Goal: Check status: Check status

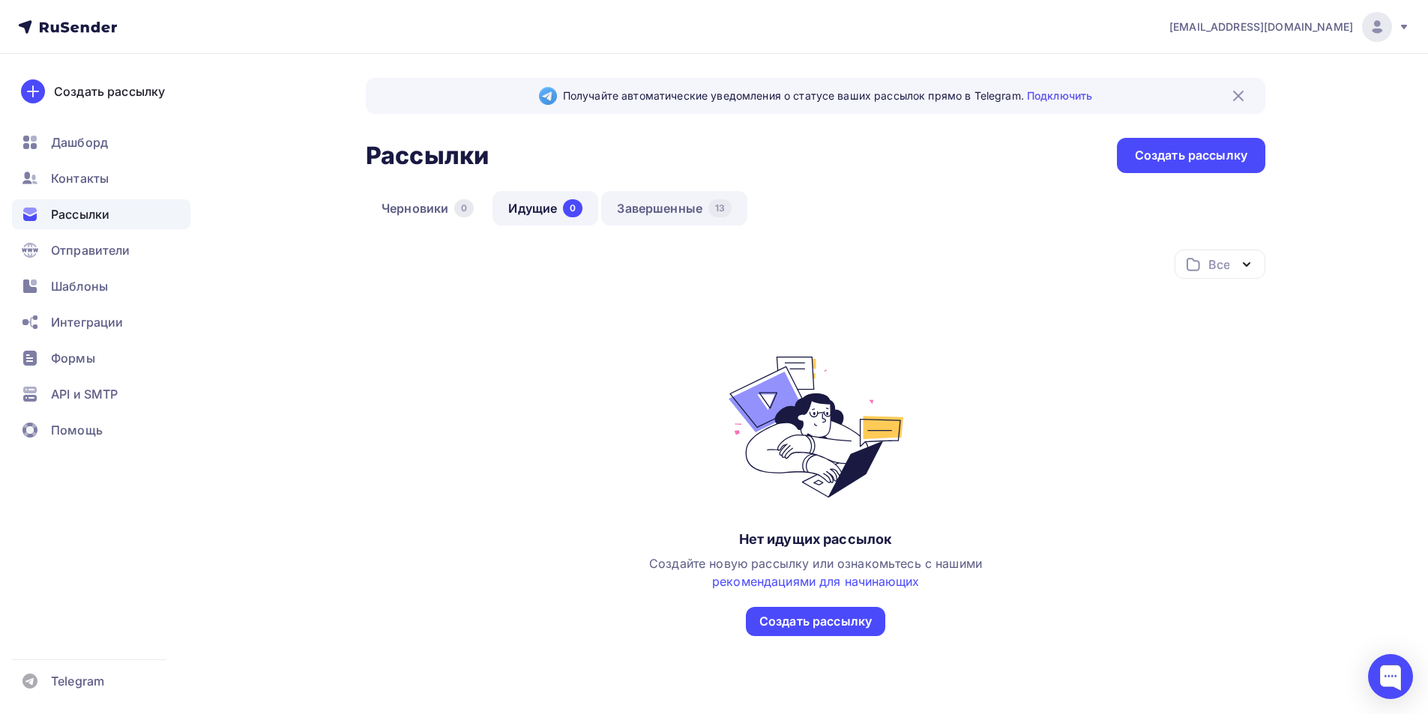
click at [641, 212] on link "Завершенные 13" at bounding box center [674, 208] width 146 height 34
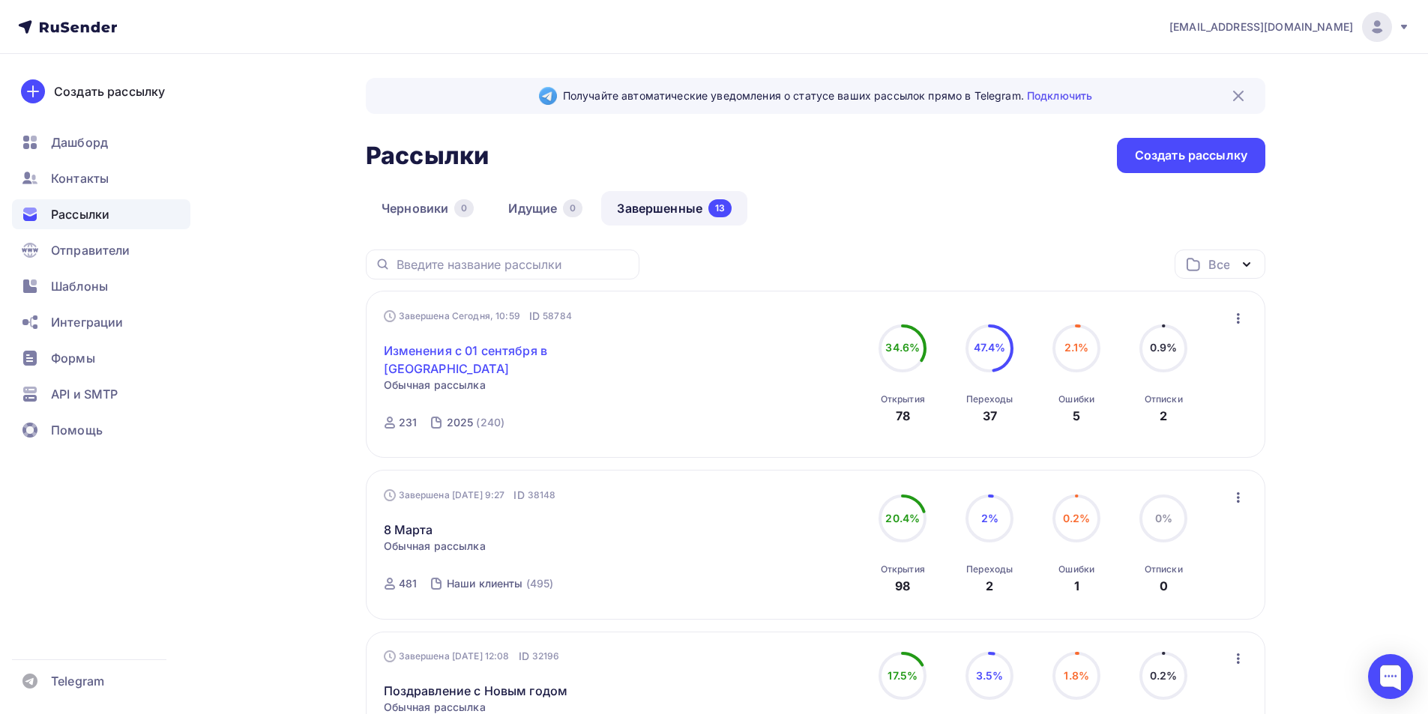
click at [456, 348] on link "Изменения с 01 сентября в [GEOGRAPHIC_DATA]" at bounding box center [512, 360] width 257 height 36
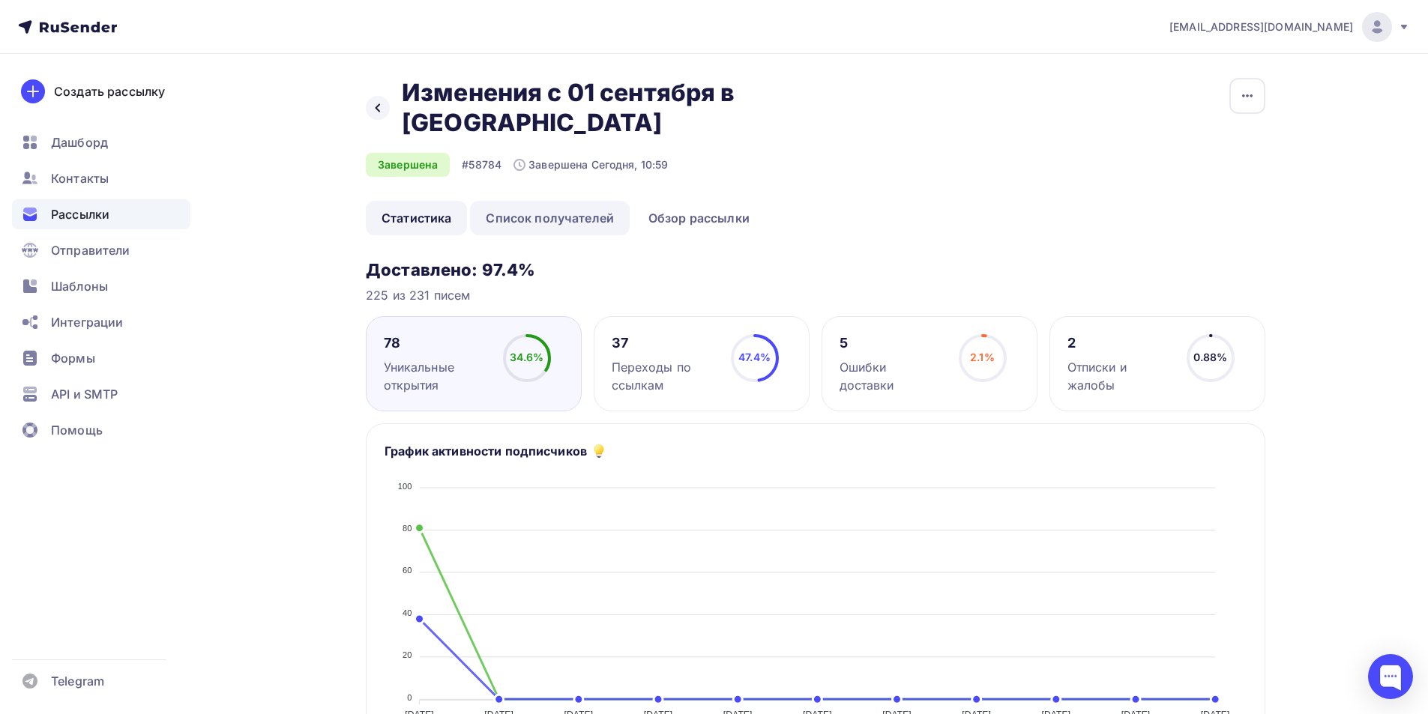
click at [573, 201] on link "Список получателей" at bounding box center [550, 218] width 160 height 34
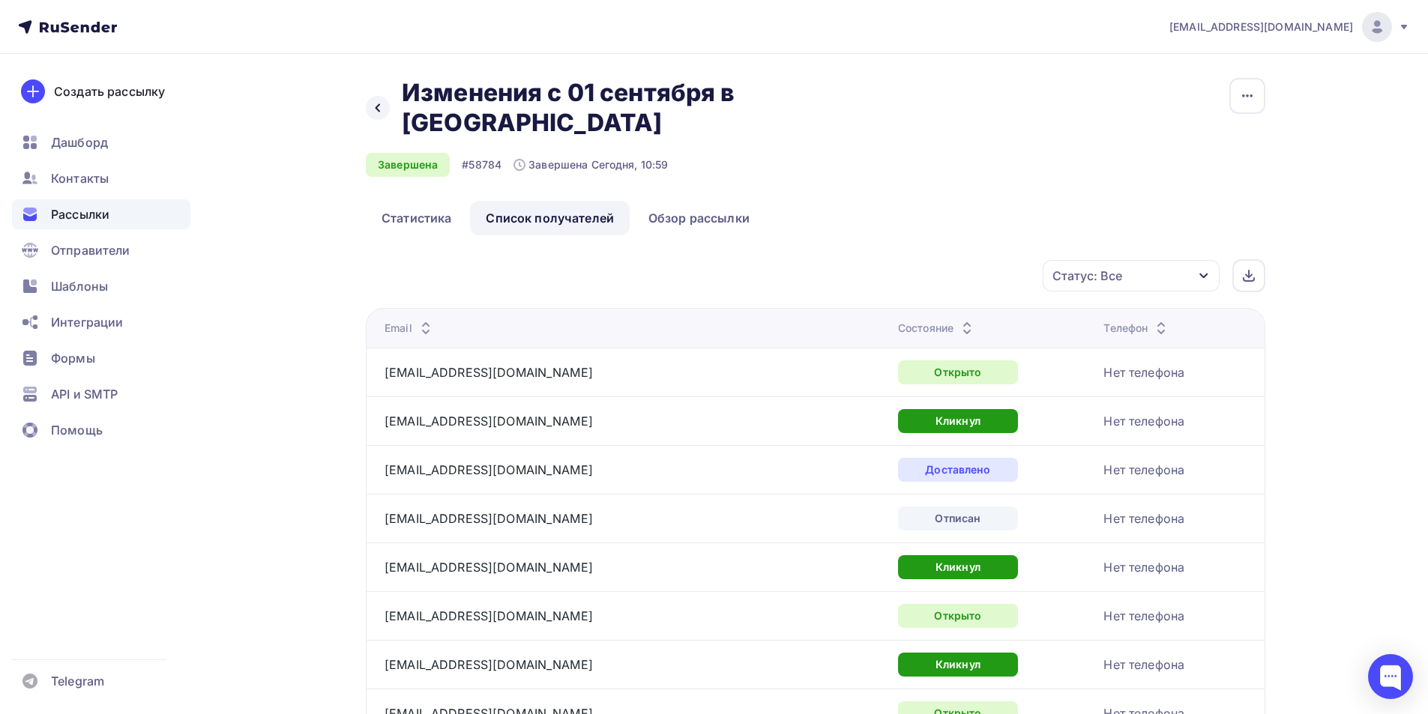
click at [898, 321] on div "Состояние" at bounding box center [937, 328] width 78 height 15
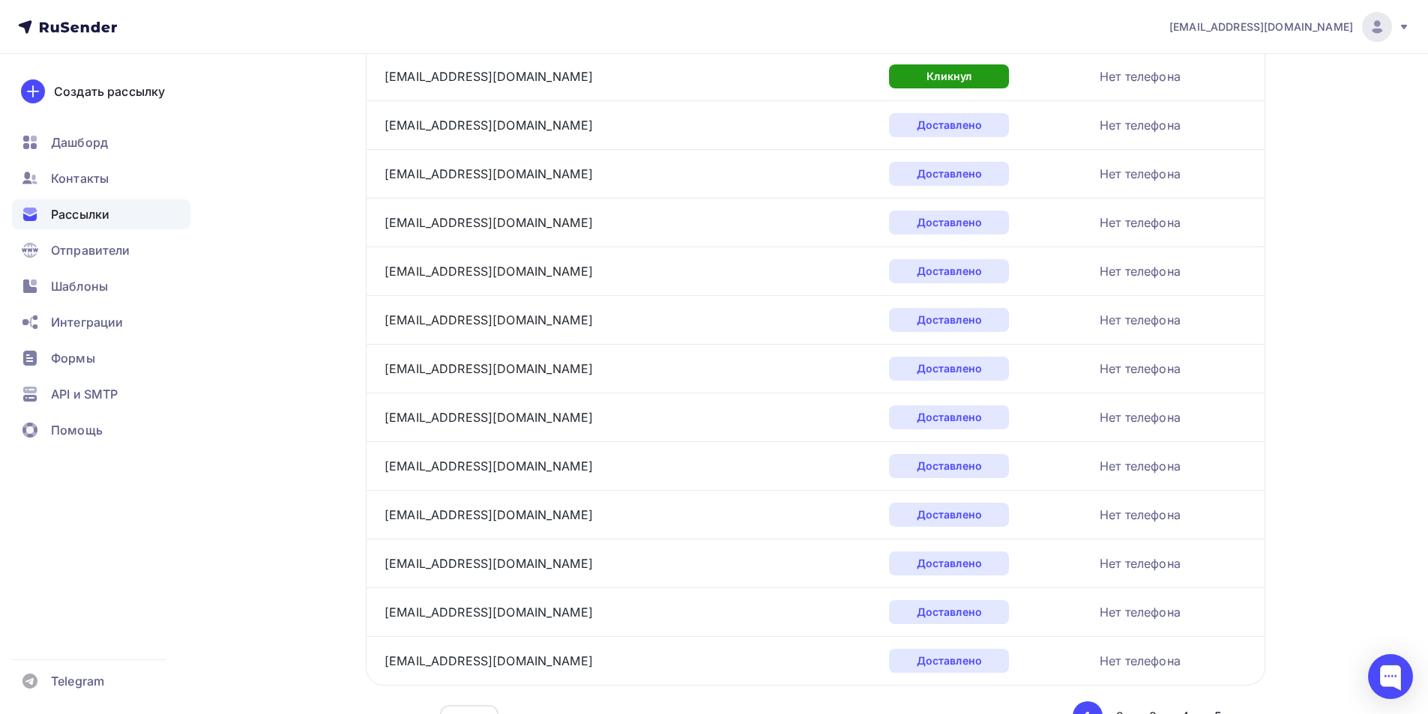
scroll to position [2156, 0]
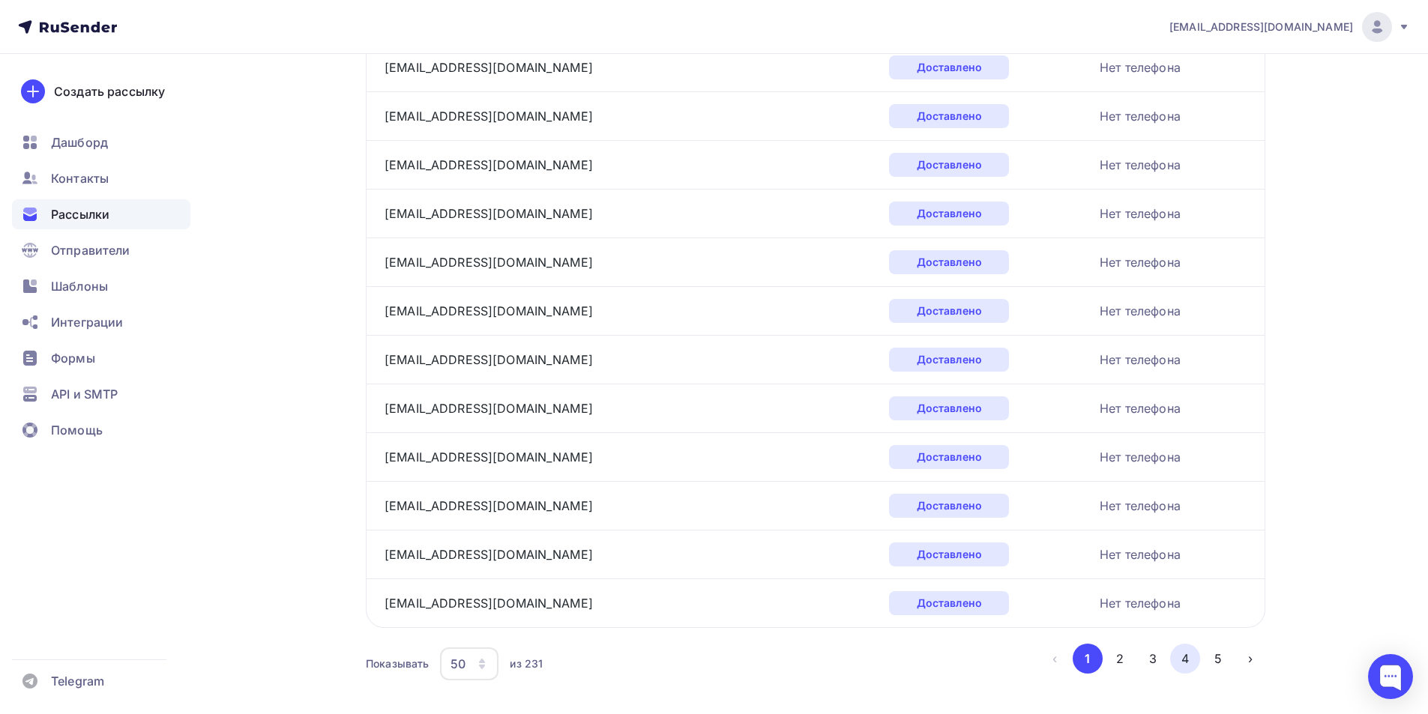
click at [1189, 644] on button "4" at bounding box center [1185, 659] width 30 height 30
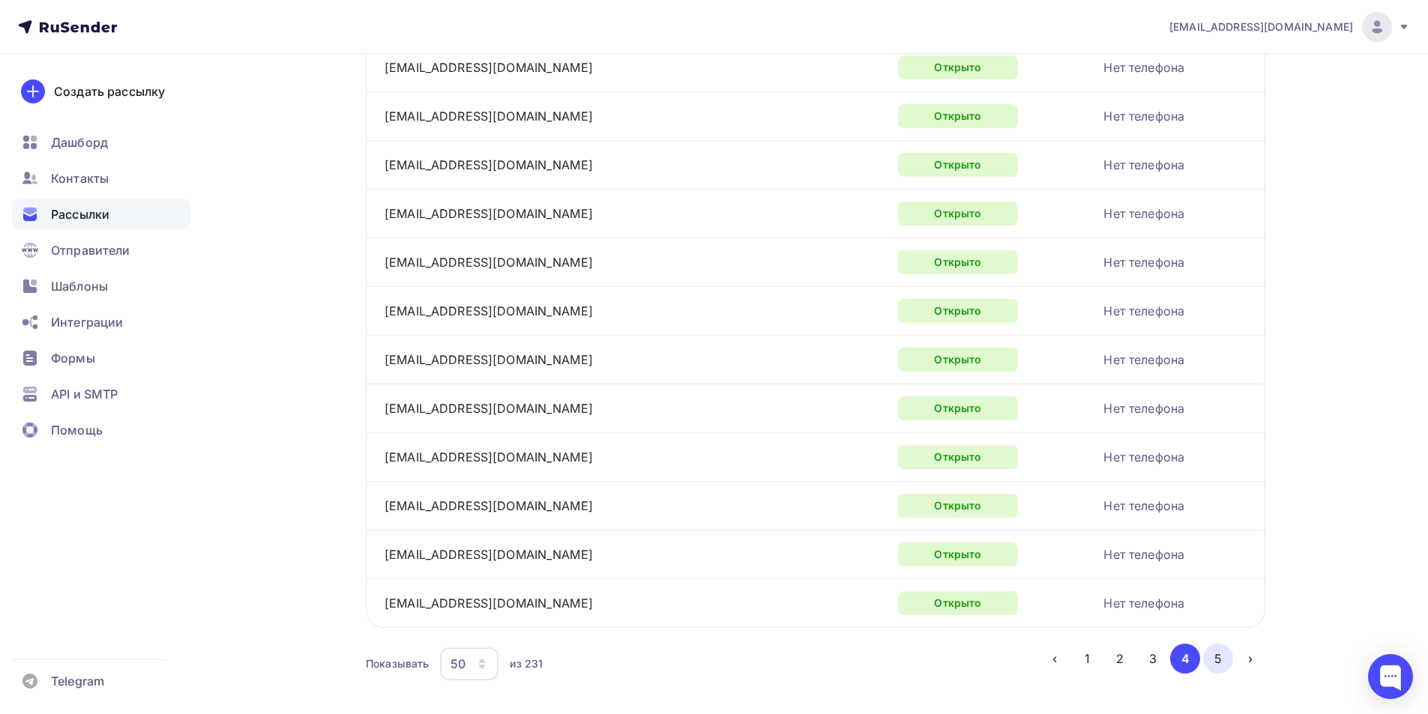
click at [1225, 644] on button "5" at bounding box center [1218, 659] width 30 height 30
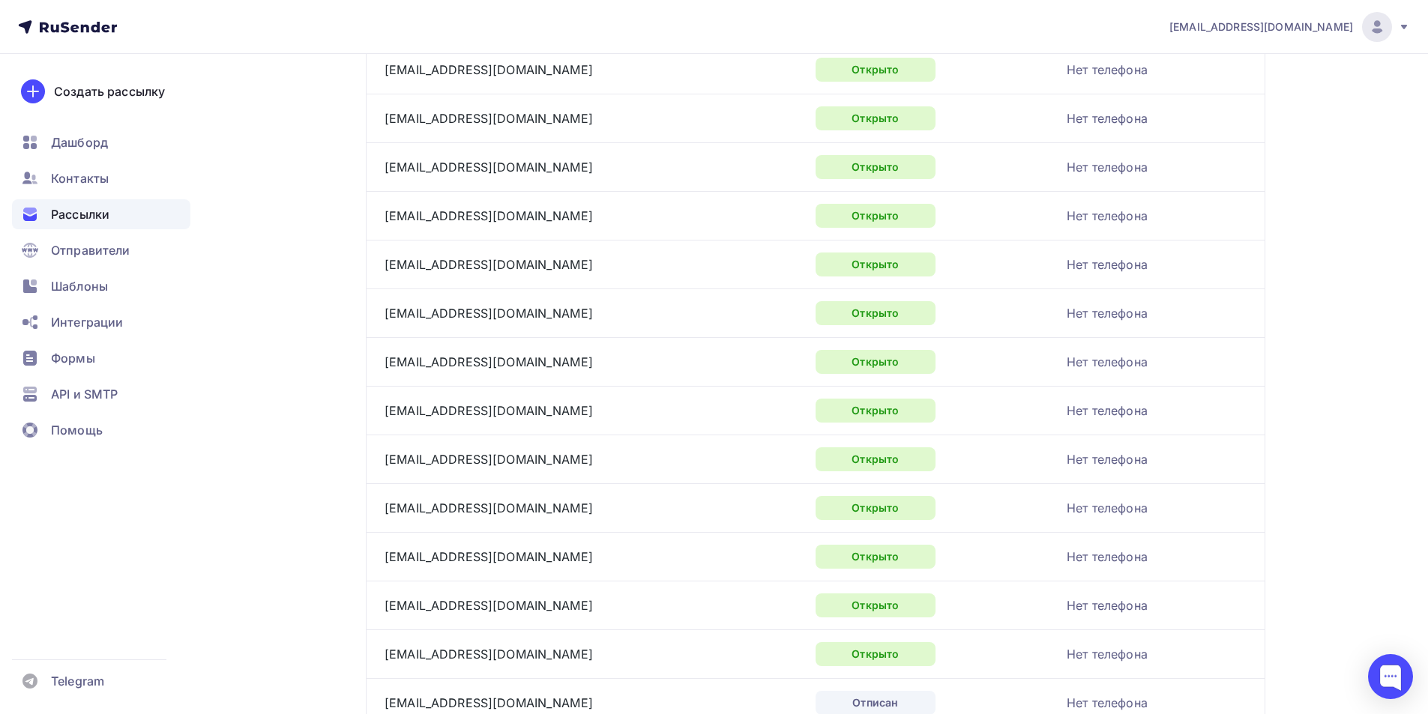
scroll to position [1231, 0]
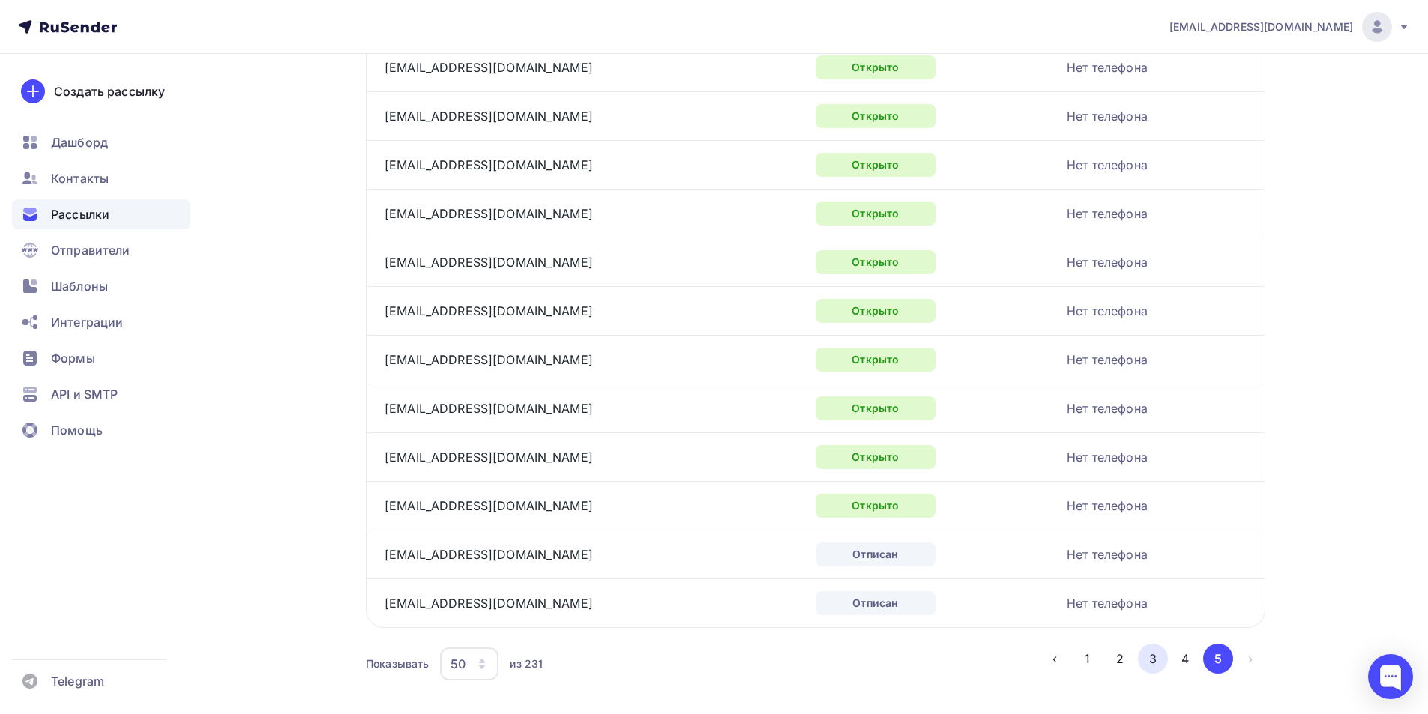
click at [1153, 644] on button "3" at bounding box center [1153, 659] width 30 height 30
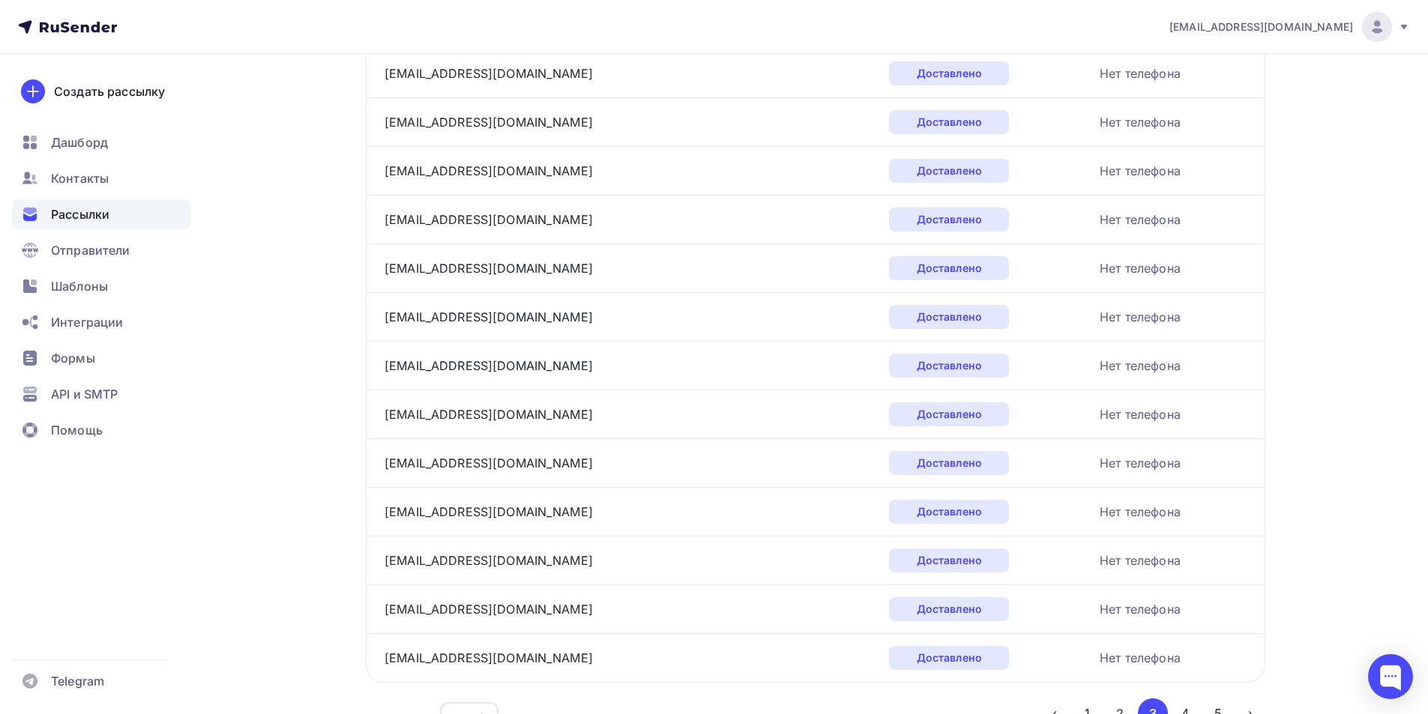
scroll to position [2156, 0]
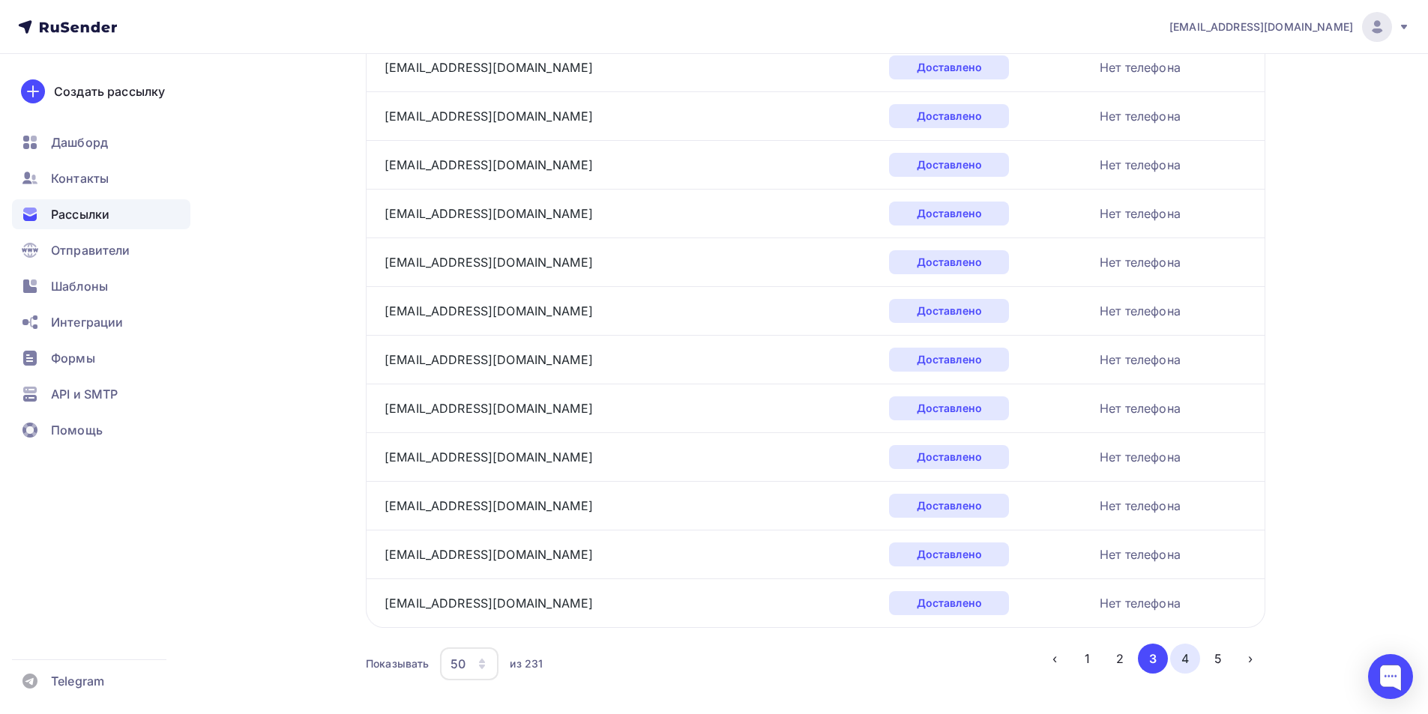
click at [1186, 644] on button "4" at bounding box center [1185, 659] width 30 height 30
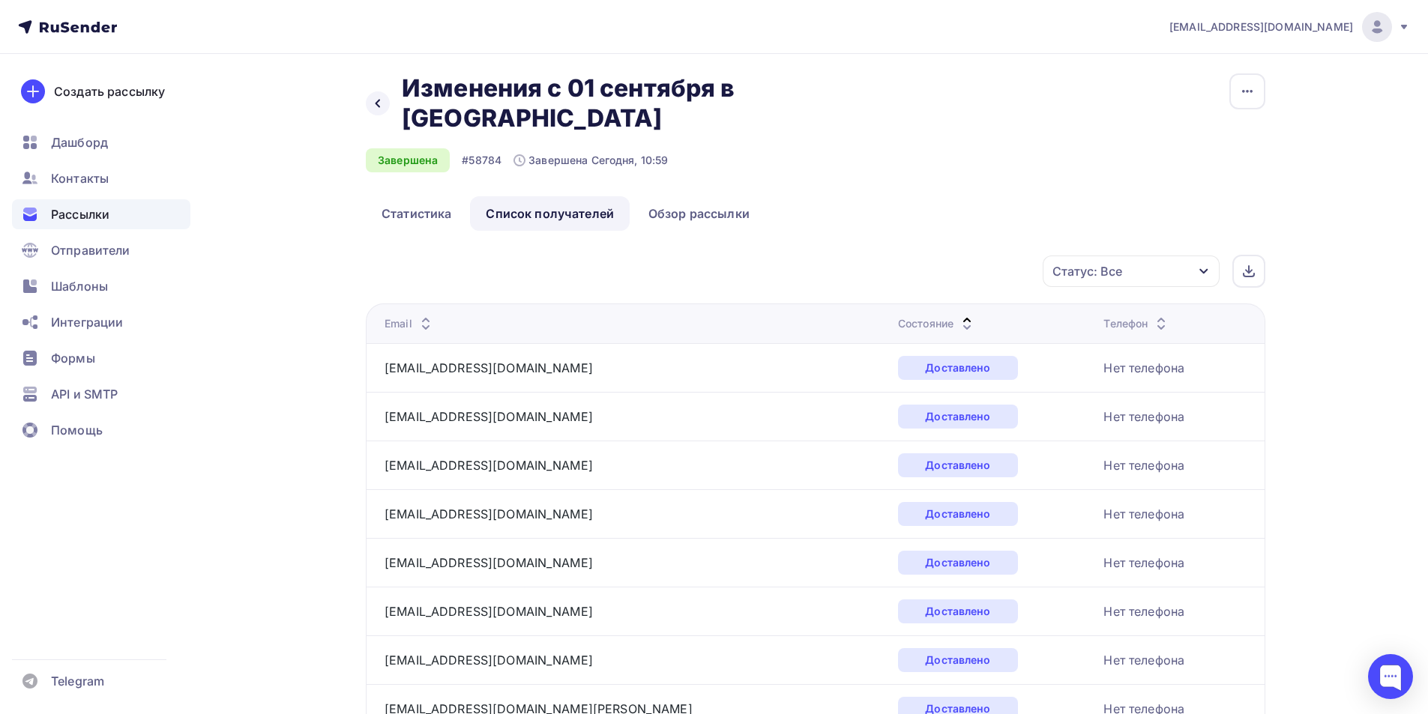
scroll to position [0, 0]
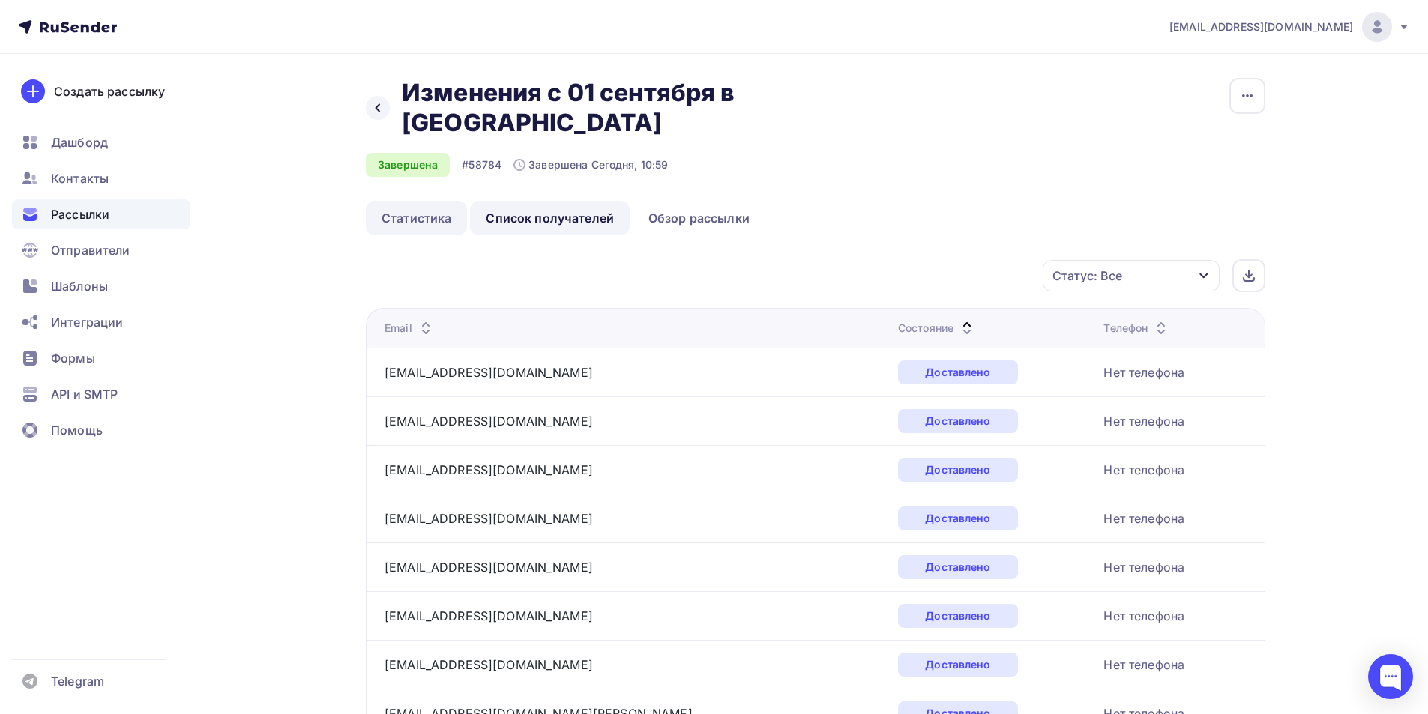
click at [390, 201] on link "Статистика" at bounding box center [416, 218] width 101 height 34
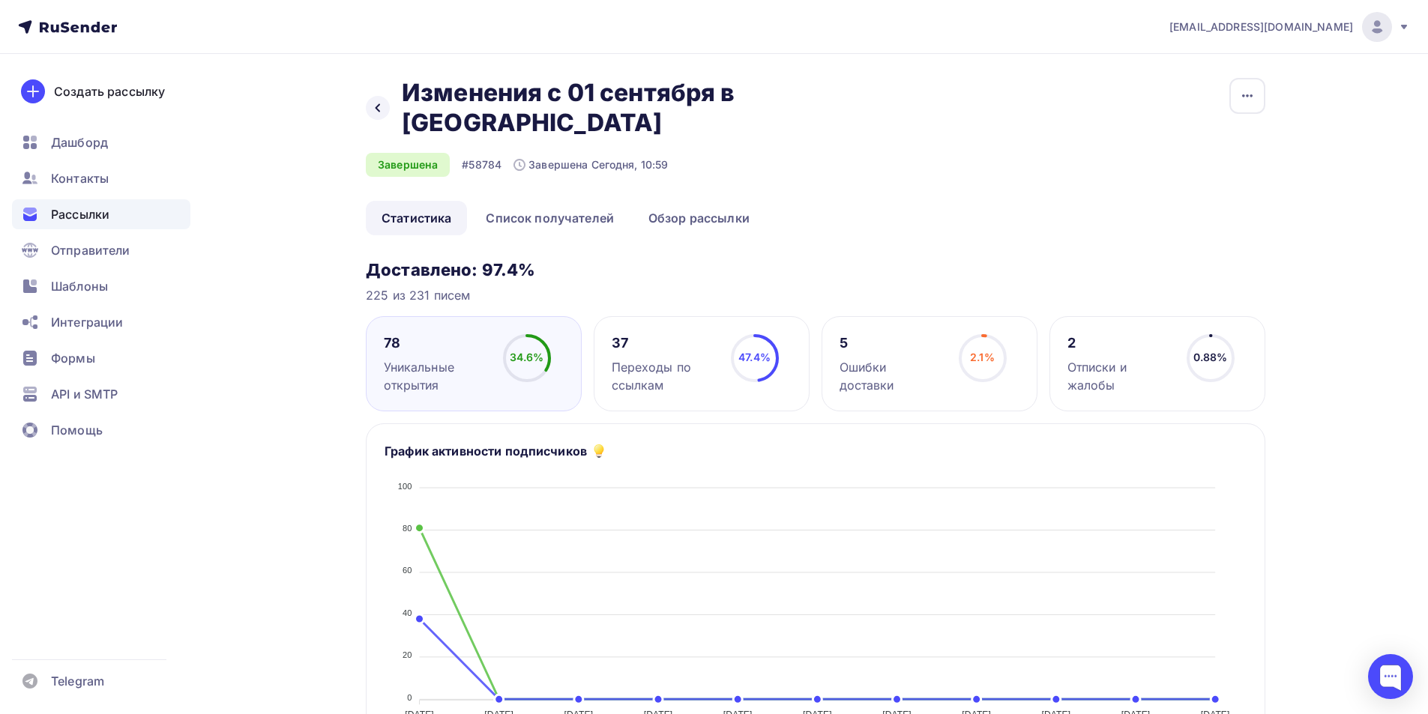
click at [1107, 358] on div "Отписки и жалобы" at bounding box center [1120, 376] width 106 height 36
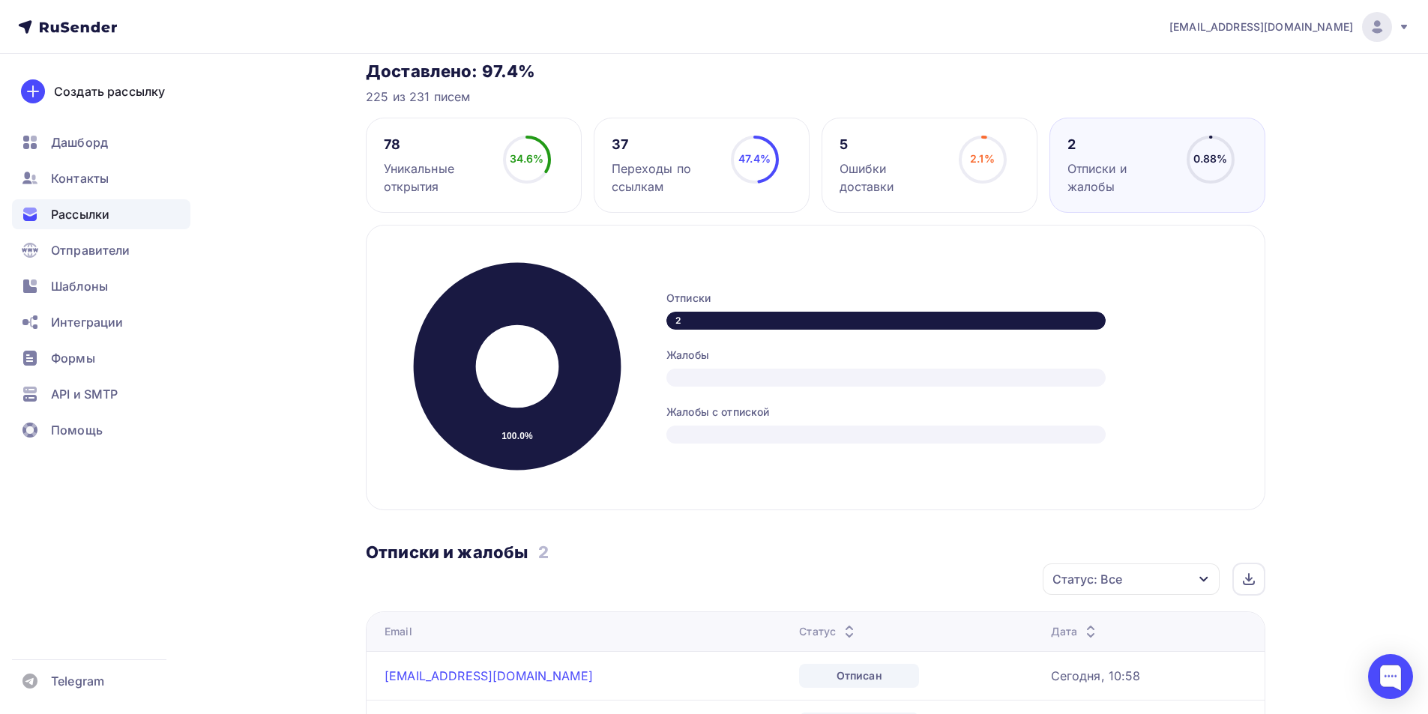
scroll to position [375, 0]
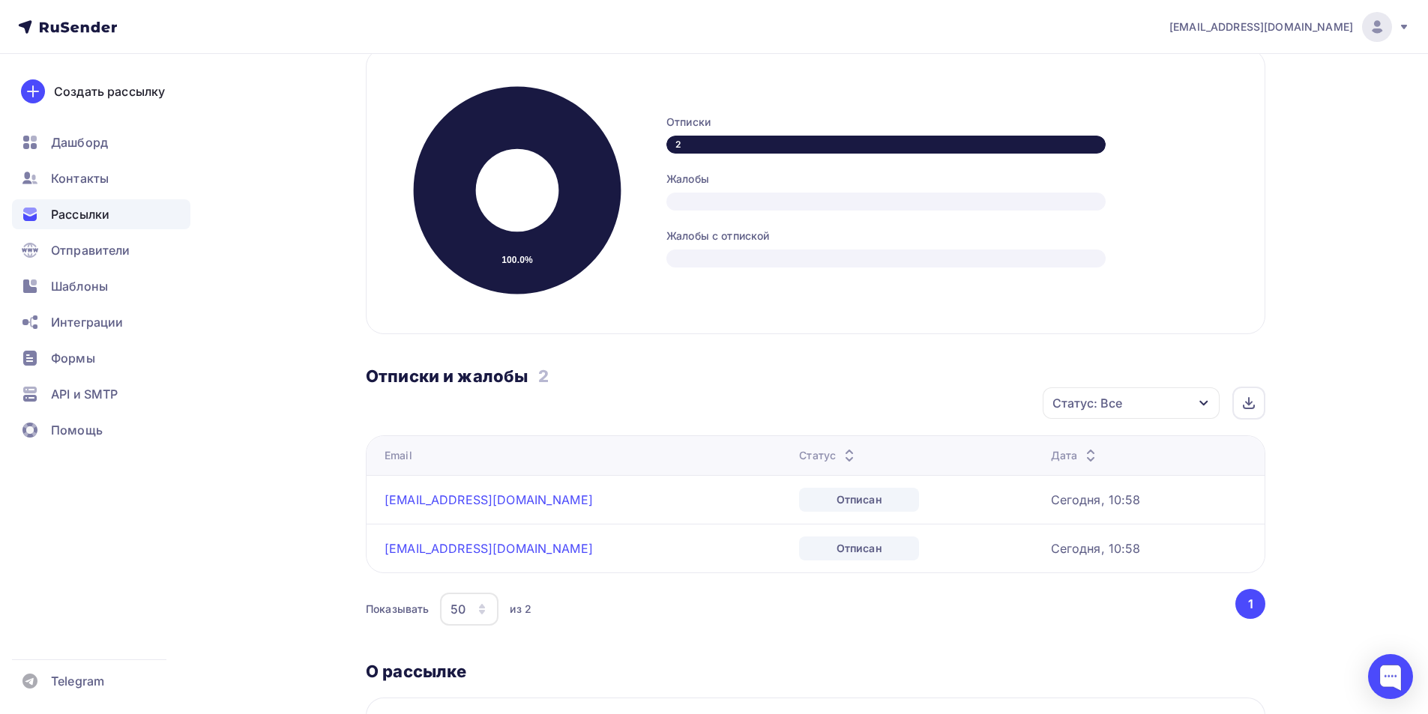
click at [794, 298] on div "100.0% Отписки 2 Жалобы Жалобы с отпиской" at bounding box center [815, 192] width 899 height 286
